Goal: Transaction & Acquisition: Book appointment/travel/reservation

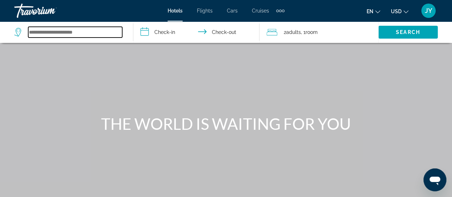
click at [56, 35] on input "Search widget" at bounding box center [75, 32] width 94 height 11
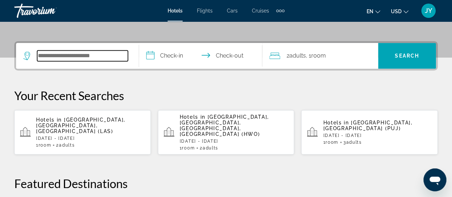
scroll to position [171, 0]
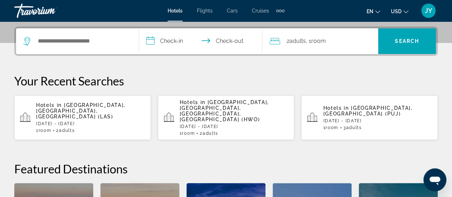
click at [402, 125] on div "1 Room rooms 3 Adult Adults" at bounding box center [377, 127] width 109 height 5
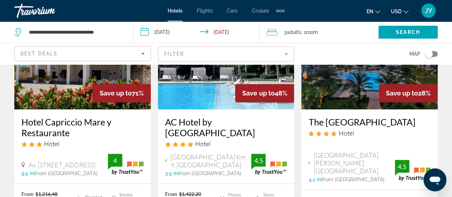
scroll to position [71, 0]
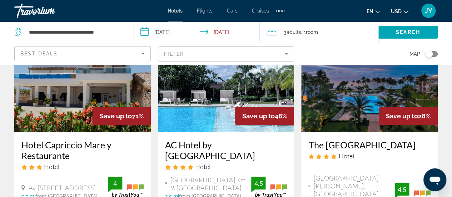
click at [288, 53] on mat-form-field "Filter" at bounding box center [226, 53] width 136 height 15
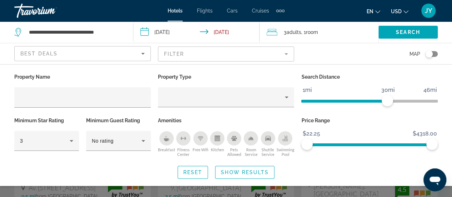
click at [288, 53] on mat-form-field "Filter" at bounding box center [226, 53] width 136 height 15
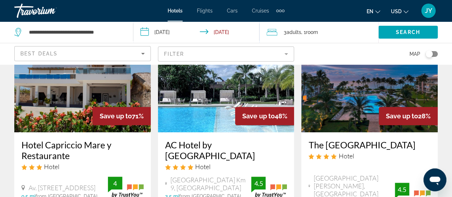
click at [286, 55] on mat-form-field "Filter" at bounding box center [226, 53] width 136 height 15
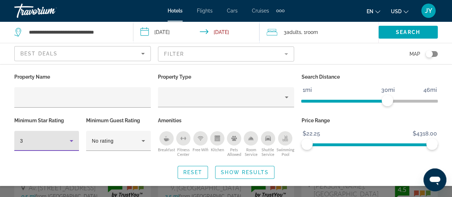
click at [72, 140] on icon "Hotel Filters" at bounding box center [72, 141] width 4 height 2
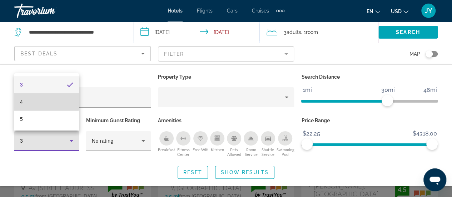
click at [32, 101] on mat-option "4" at bounding box center [46, 101] width 65 height 17
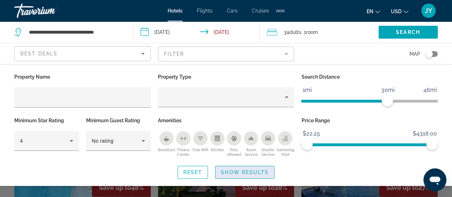
click at [251, 174] on span "Show Results" at bounding box center [245, 172] width 48 height 6
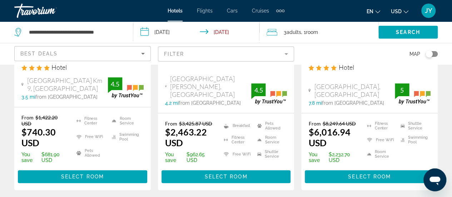
scroll to position [171, 0]
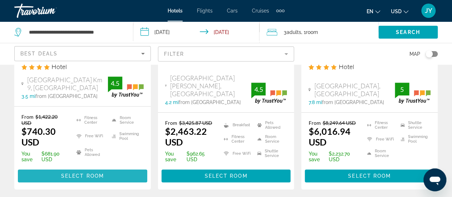
click at [81, 176] on span "Select Room" at bounding box center [82, 176] width 43 height 6
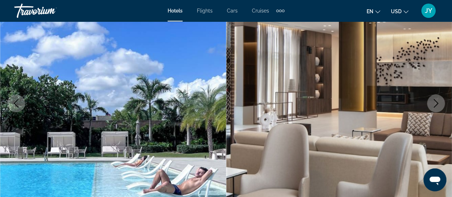
scroll to position [100, 0]
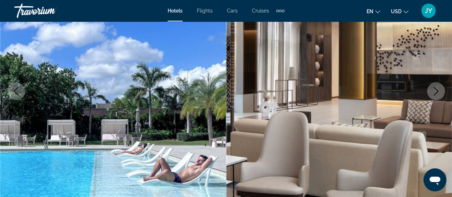
click at [437, 92] on icon "Next image" at bounding box center [436, 91] width 5 height 9
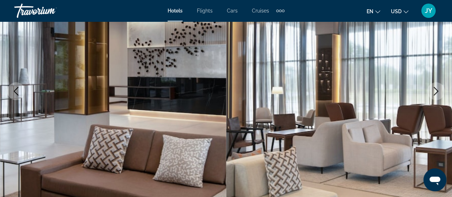
click at [437, 92] on icon "Next image" at bounding box center [436, 91] width 5 height 9
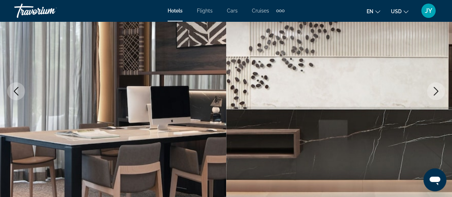
click at [437, 92] on icon "Next image" at bounding box center [436, 91] width 5 height 9
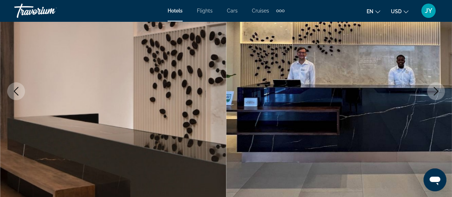
click at [437, 92] on icon "Next image" at bounding box center [436, 91] width 5 height 9
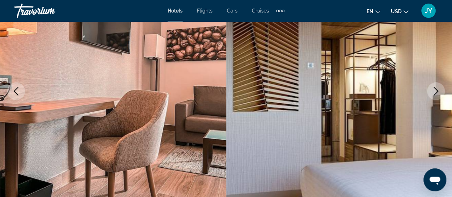
click at [437, 92] on icon "Next image" at bounding box center [436, 91] width 5 height 9
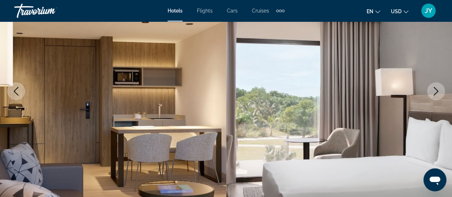
click at [437, 92] on icon "Next image" at bounding box center [436, 91] width 5 height 9
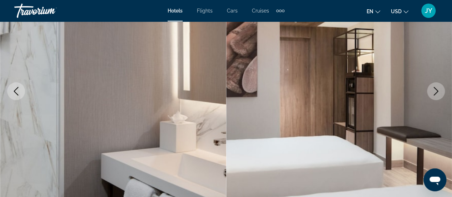
click at [437, 92] on icon "Next image" at bounding box center [436, 91] width 5 height 9
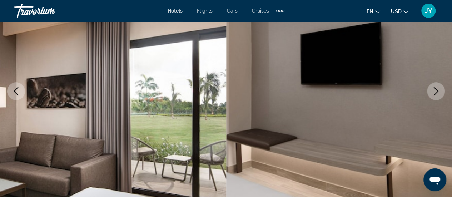
click at [437, 92] on icon "Next image" at bounding box center [436, 91] width 5 height 9
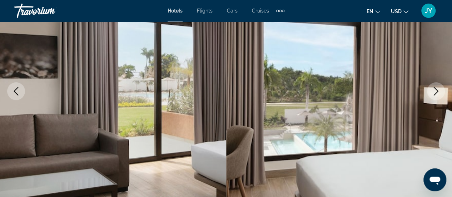
click at [437, 92] on icon "Next image" at bounding box center [436, 91] width 5 height 9
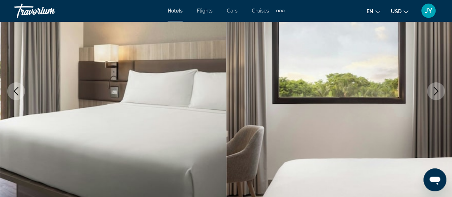
click at [437, 92] on icon "Next image" at bounding box center [436, 91] width 5 height 9
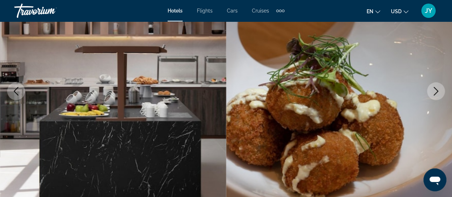
click at [437, 92] on icon "Next image" at bounding box center [436, 91] width 5 height 9
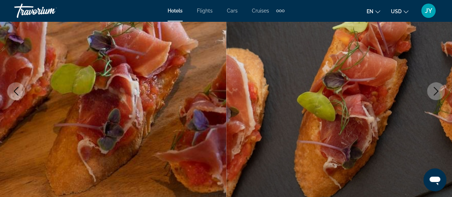
click at [437, 92] on icon "Next image" at bounding box center [436, 91] width 5 height 9
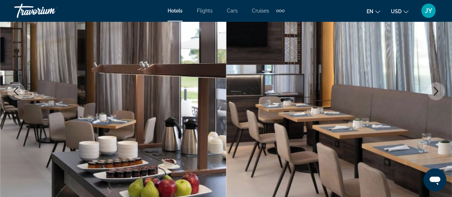
click at [437, 92] on icon "Next image" at bounding box center [436, 91] width 5 height 9
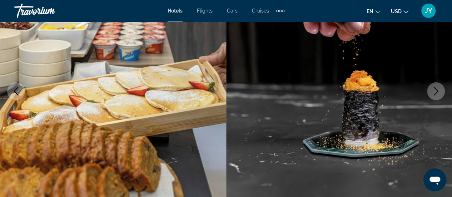
click at [437, 92] on icon "Next image" at bounding box center [436, 91] width 5 height 9
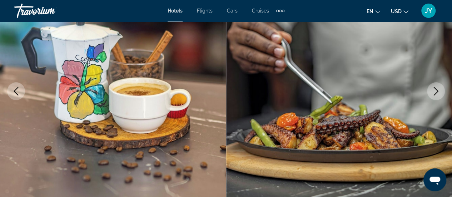
click at [437, 92] on icon "Next image" at bounding box center [436, 91] width 5 height 9
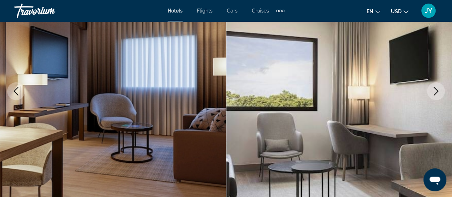
click at [437, 92] on icon "Next image" at bounding box center [436, 91] width 5 height 9
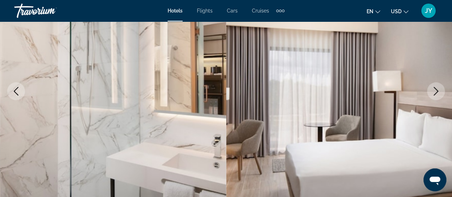
click at [437, 92] on icon "Next image" at bounding box center [436, 91] width 5 height 9
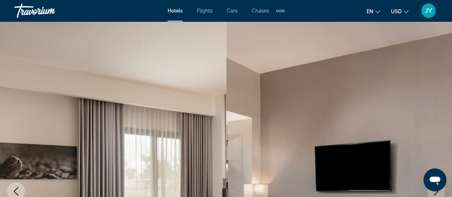
scroll to position [0, 0]
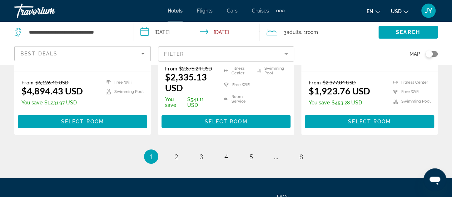
scroll to position [1128, 0]
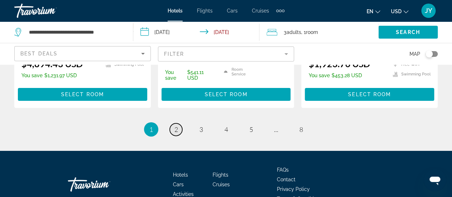
click at [174, 125] on span "2" at bounding box center [176, 129] width 4 height 8
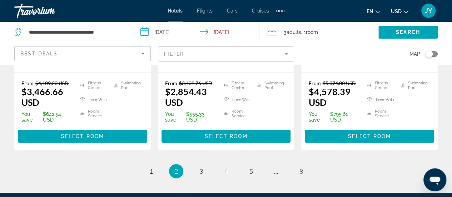
scroll to position [1177, 0]
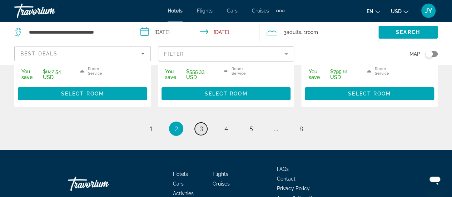
click at [202, 125] on span "3" at bounding box center [201, 129] width 4 height 8
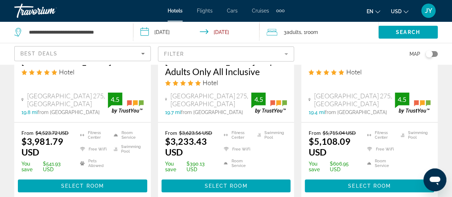
scroll to position [1071, 0]
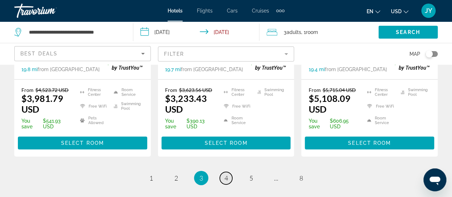
click at [225, 174] on span "4" at bounding box center [226, 178] width 4 height 8
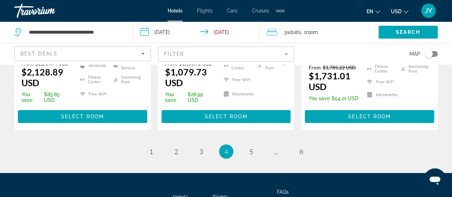
scroll to position [1128, 0]
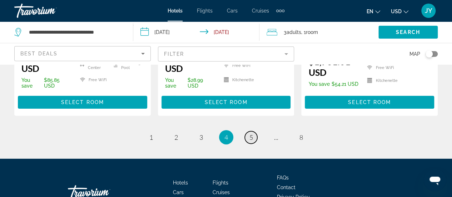
click at [251, 133] on span "5" at bounding box center [251, 137] width 4 height 8
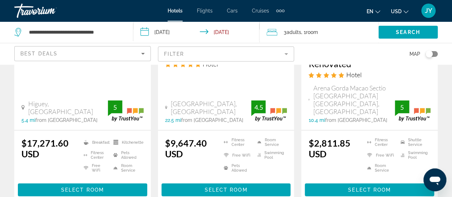
scroll to position [1043, 0]
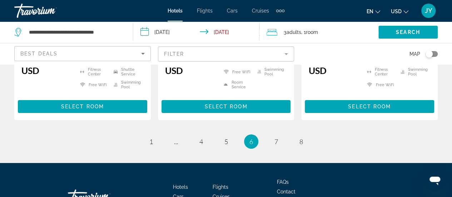
scroll to position [1121, 0]
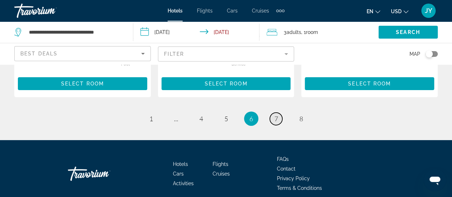
click at [276, 115] on span "7" at bounding box center [276, 119] width 4 height 8
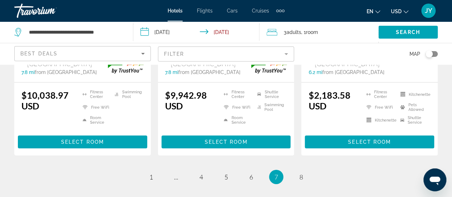
scroll to position [1057, 0]
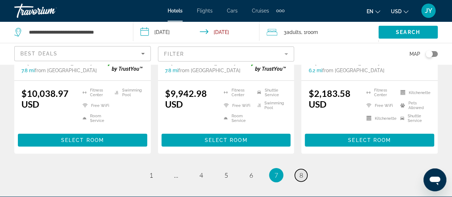
click at [300, 171] on span "8" at bounding box center [301, 175] width 4 height 8
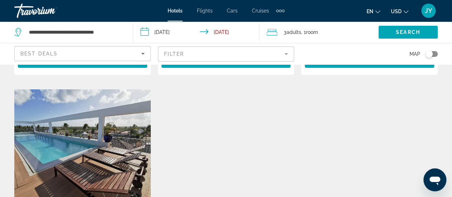
scroll to position [871, 0]
